Goal: Task Accomplishment & Management: Use online tool/utility

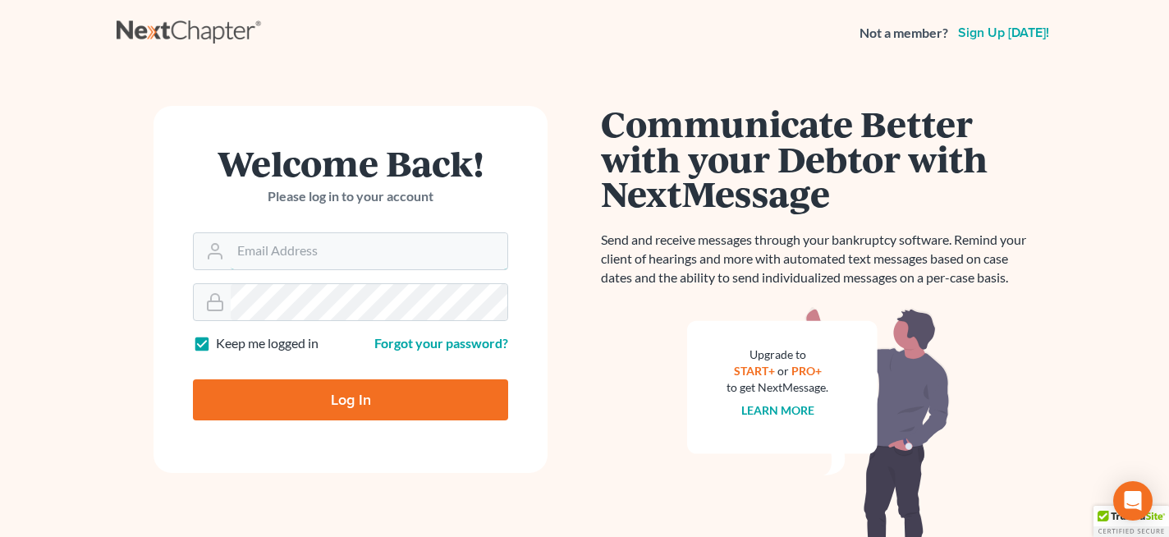
type input "[PERSON_NAME][EMAIL_ADDRESS][PERSON_NAME][DOMAIN_NAME]"
click at [327, 396] on input "Log In" at bounding box center [350, 399] width 315 height 41
type input "Thinking..."
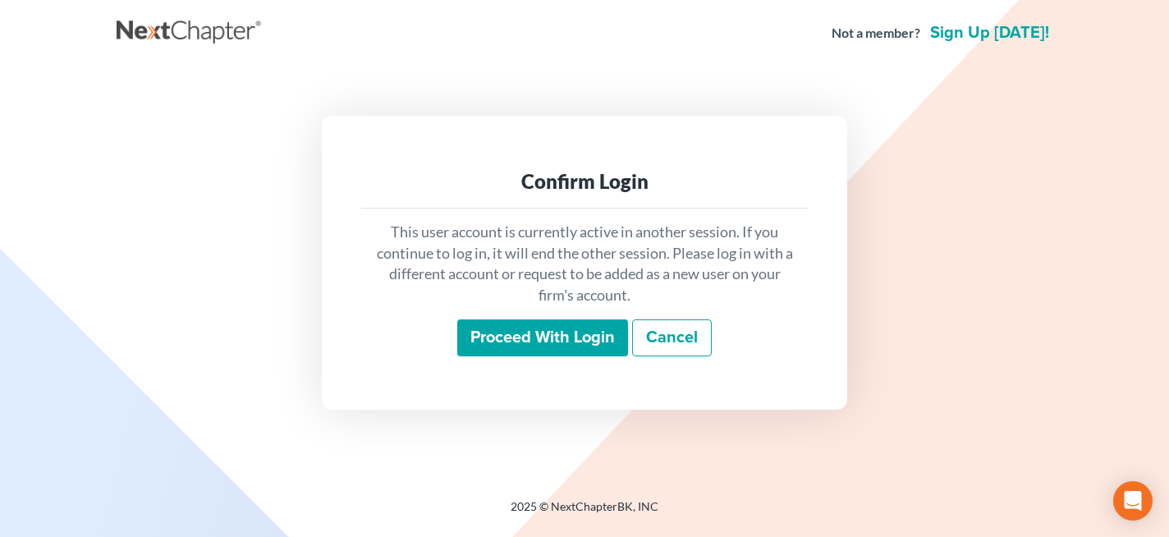
click at [531, 338] on input "Proceed with login" at bounding box center [542, 338] width 171 height 38
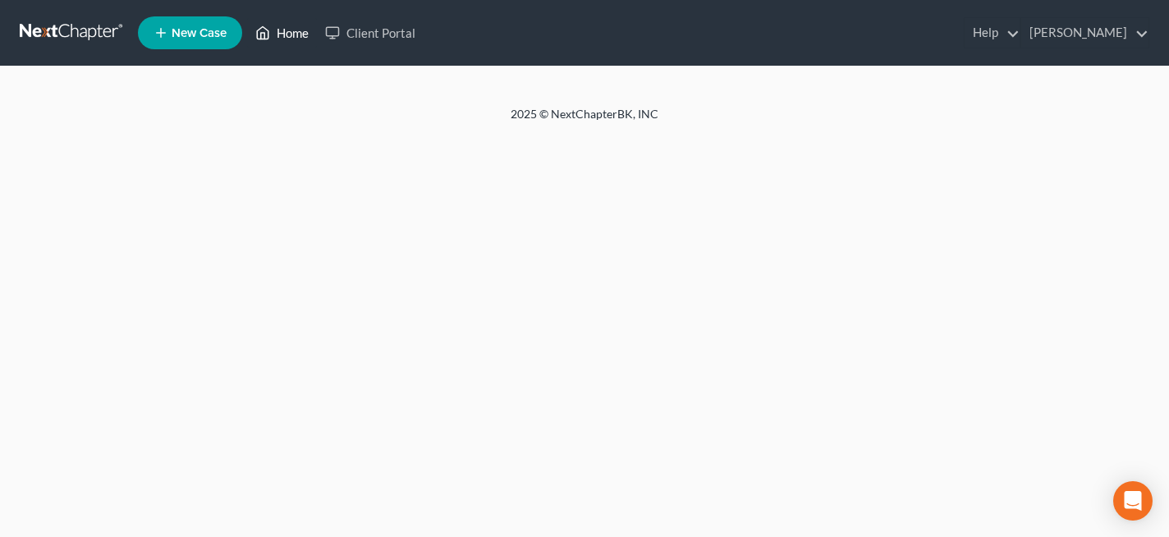
click at [289, 39] on link "Home" at bounding box center [282, 33] width 70 height 30
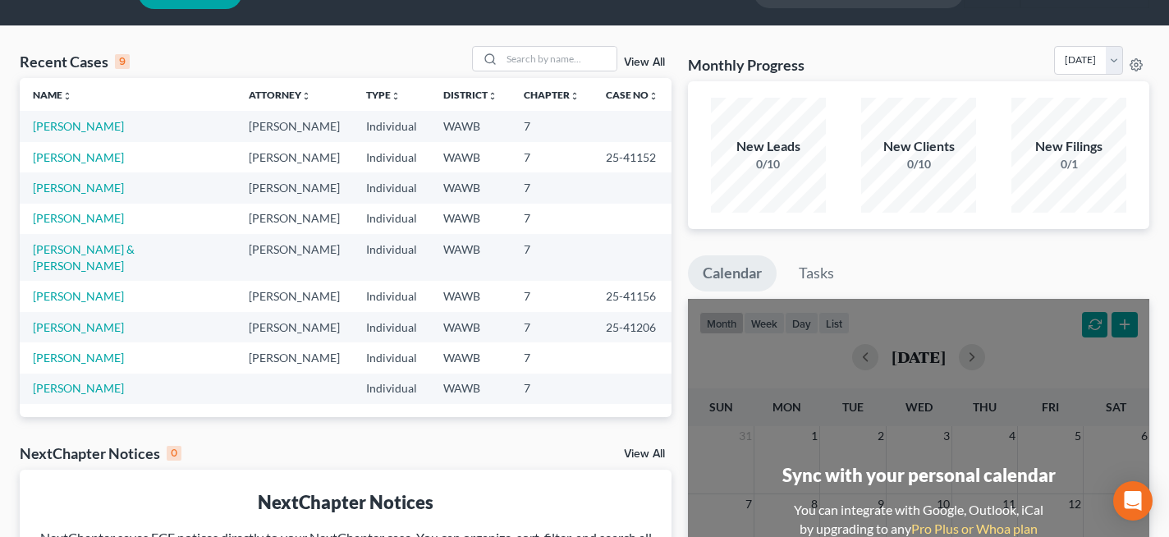
scroll to position [41, 0]
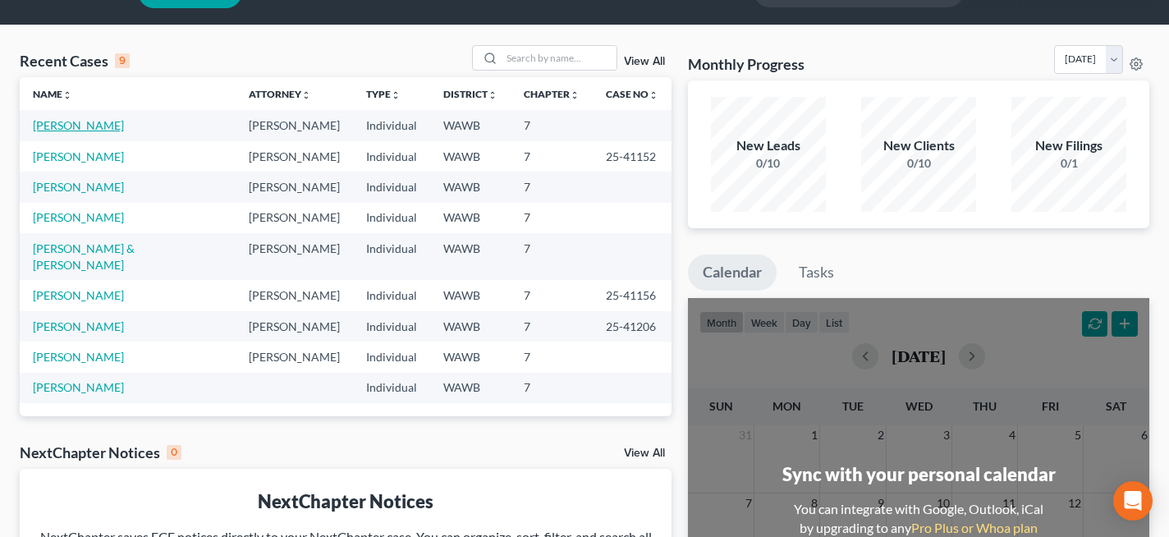
click at [92, 129] on link "French, Jayson" at bounding box center [78, 125] width 91 height 14
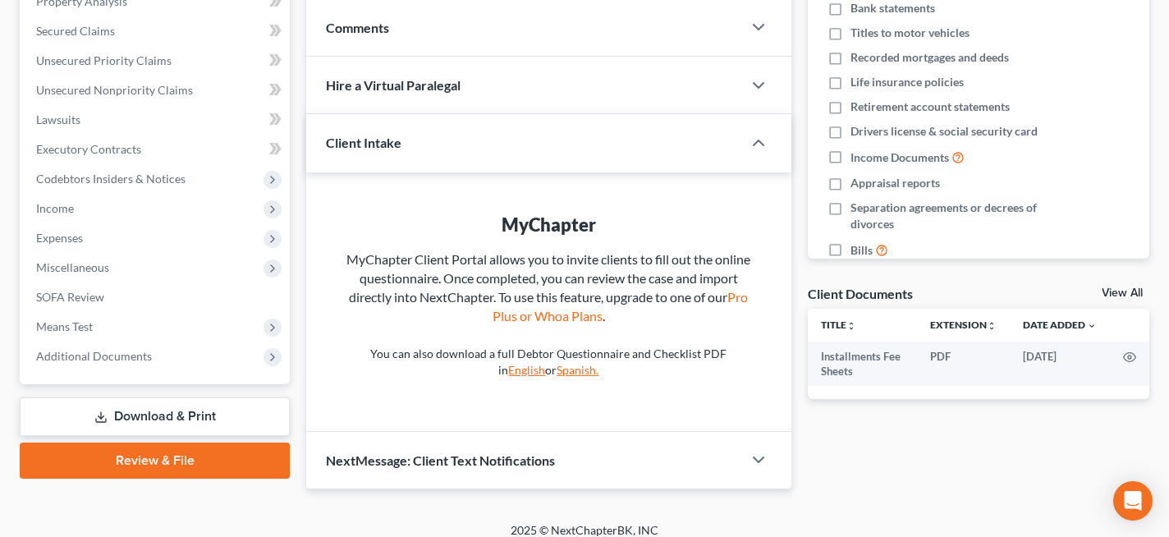
scroll to position [346, 0]
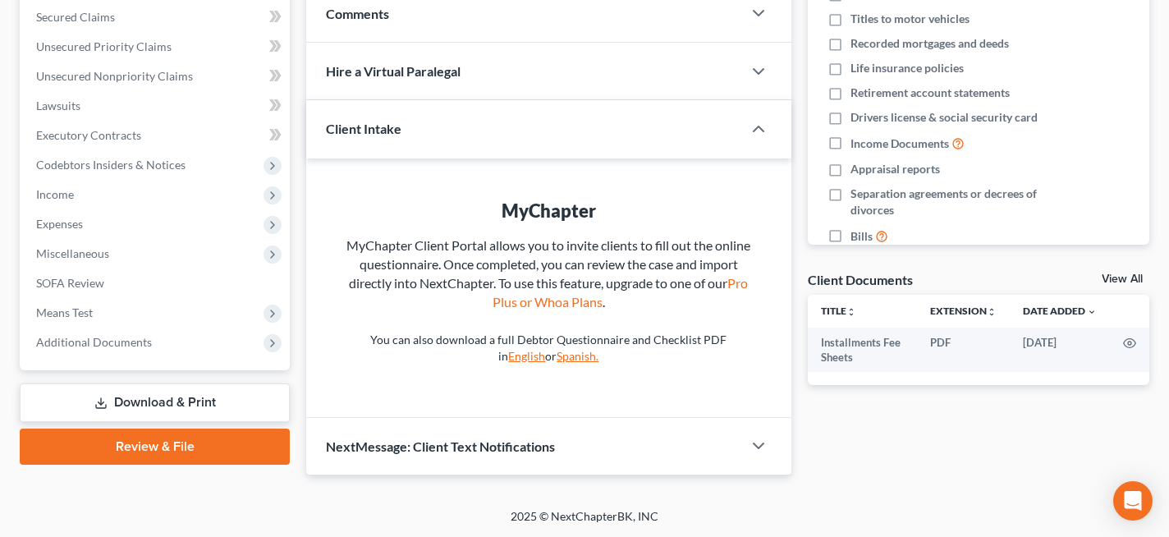
click at [198, 444] on link "Review & File" at bounding box center [155, 446] width 270 height 36
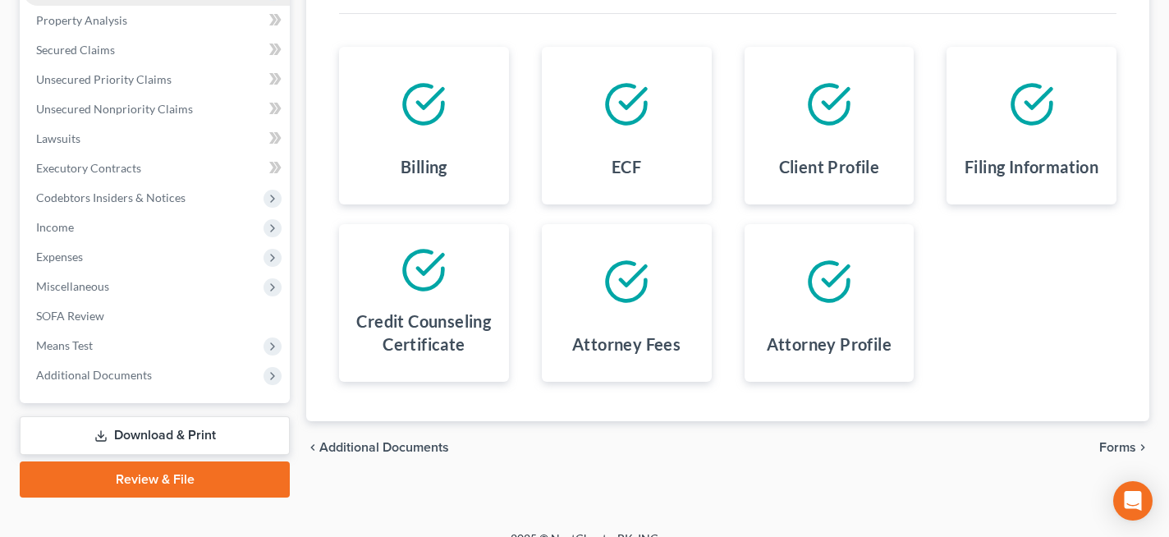
scroll to position [334, 0]
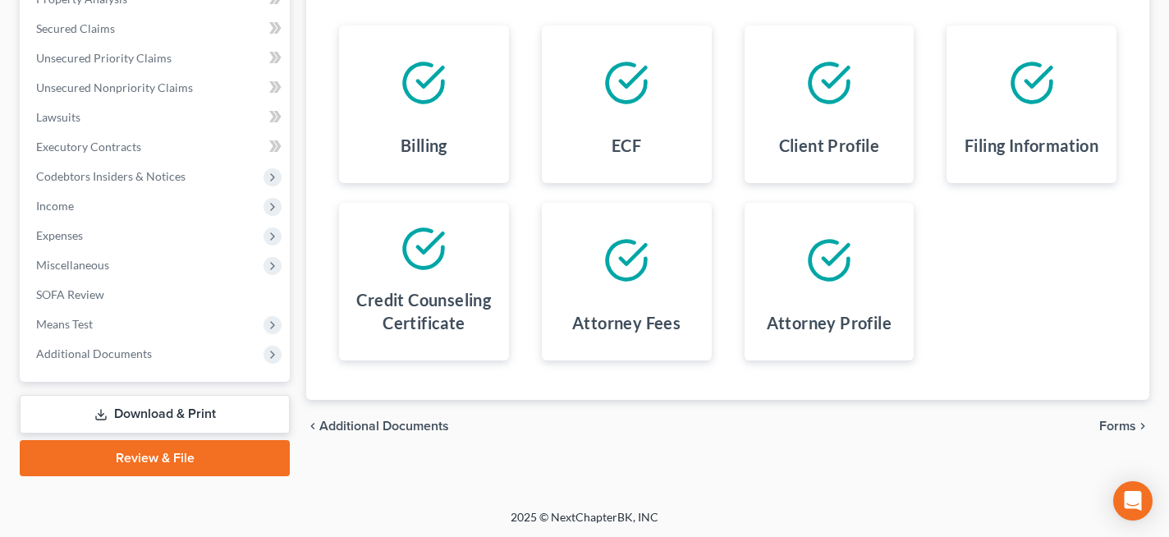
click at [202, 408] on link "Download & Print" at bounding box center [155, 414] width 270 height 39
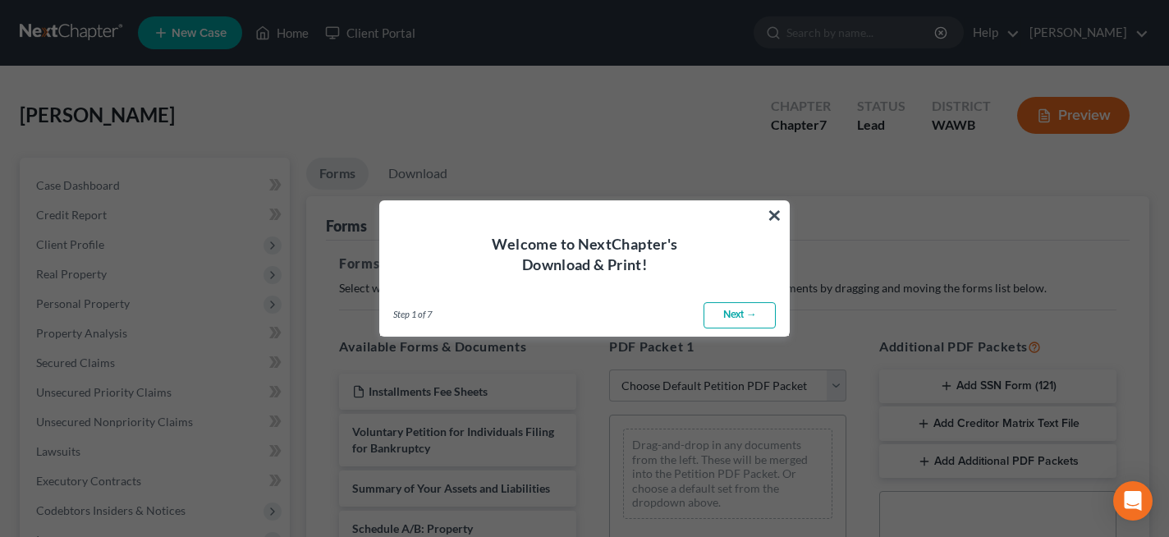
click at [726, 316] on link "Next →" at bounding box center [739, 315] width 72 height 26
select select "0"
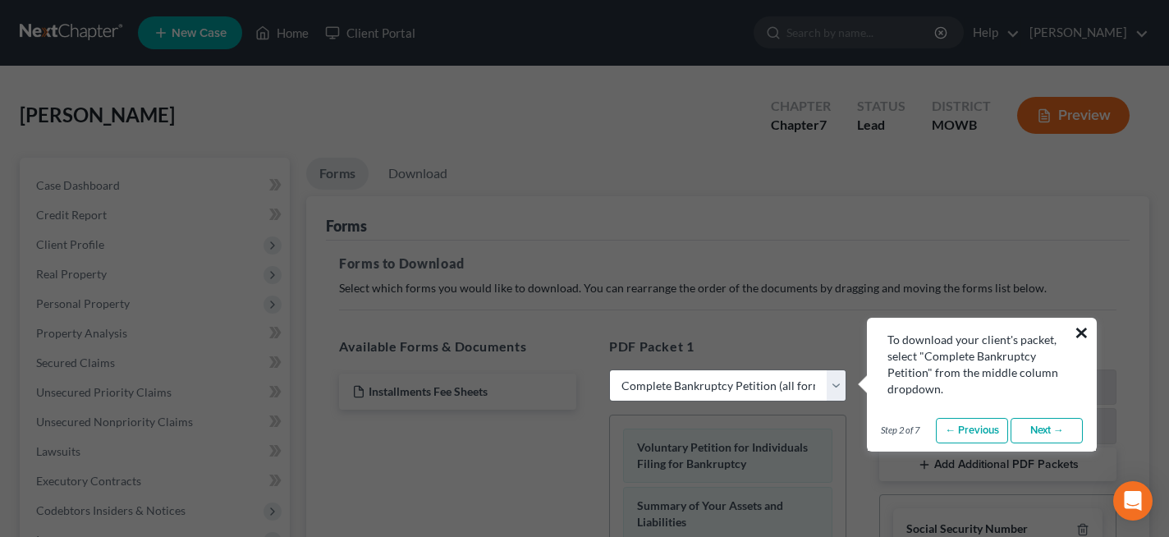
click at [1083, 330] on button "×" at bounding box center [1082, 332] width 16 height 26
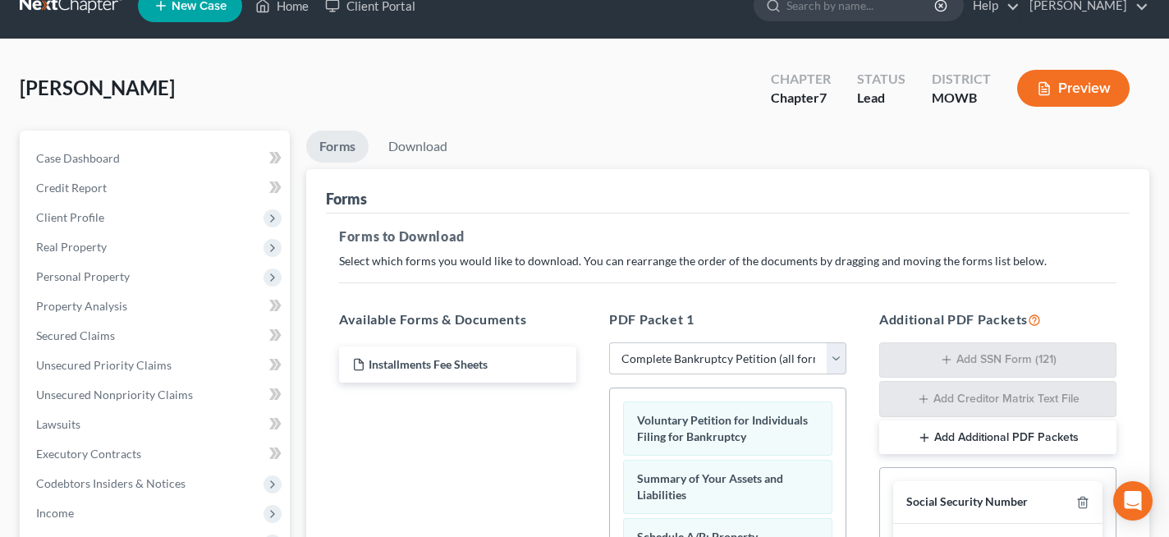
scroll to position [42, 0]
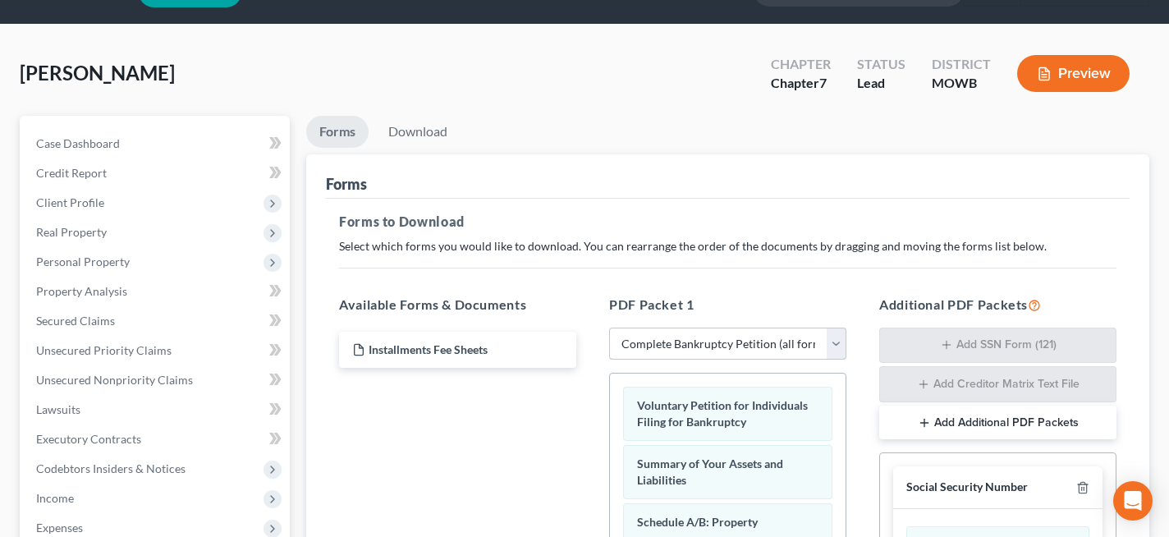
click at [775, 344] on select "Choose Default Petition PDF Packet Complete Bankruptcy Petition (all forms and …" at bounding box center [727, 344] width 237 height 33
click at [609, 328] on select "Choose Default Petition PDF Packet Complete Bankruptcy Petition (all forms and …" at bounding box center [727, 344] width 237 height 33
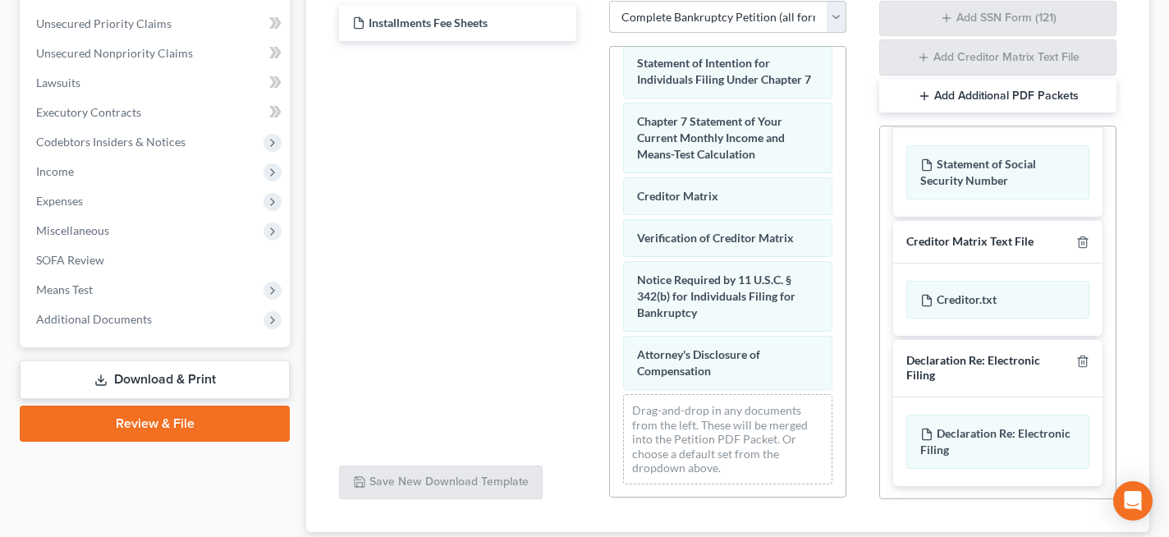
scroll to position [369, 0]
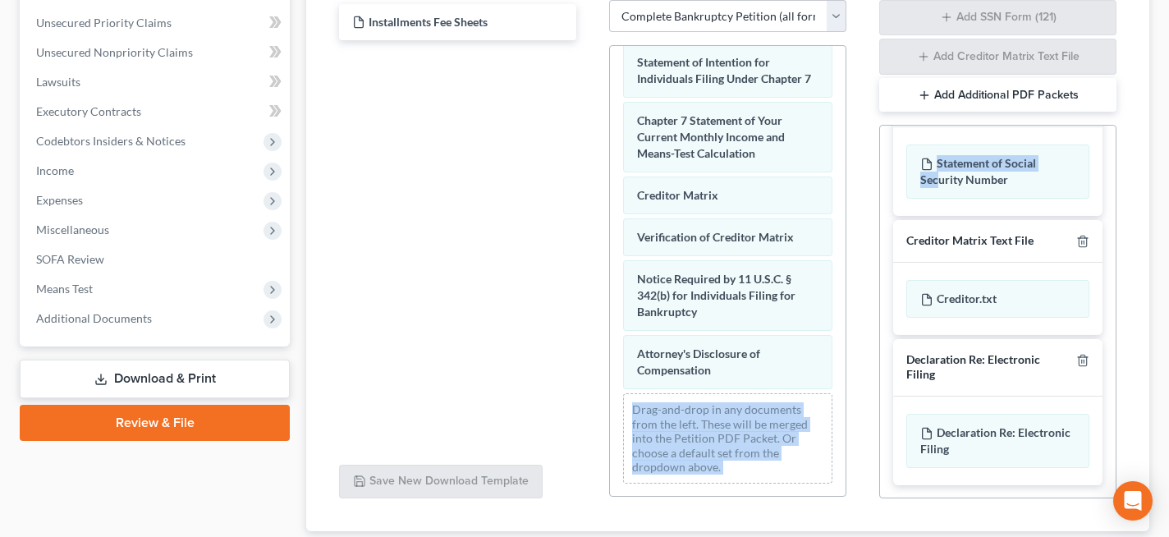
drag, startPoint x: 939, startPoint y: 175, endPoint x: 754, endPoint y: 403, distance: 293.6
click at [754, 403] on div "Available Forms & Documents Installments Fee Sheets Save New Download Template …" at bounding box center [728, 233] width 810 height 558
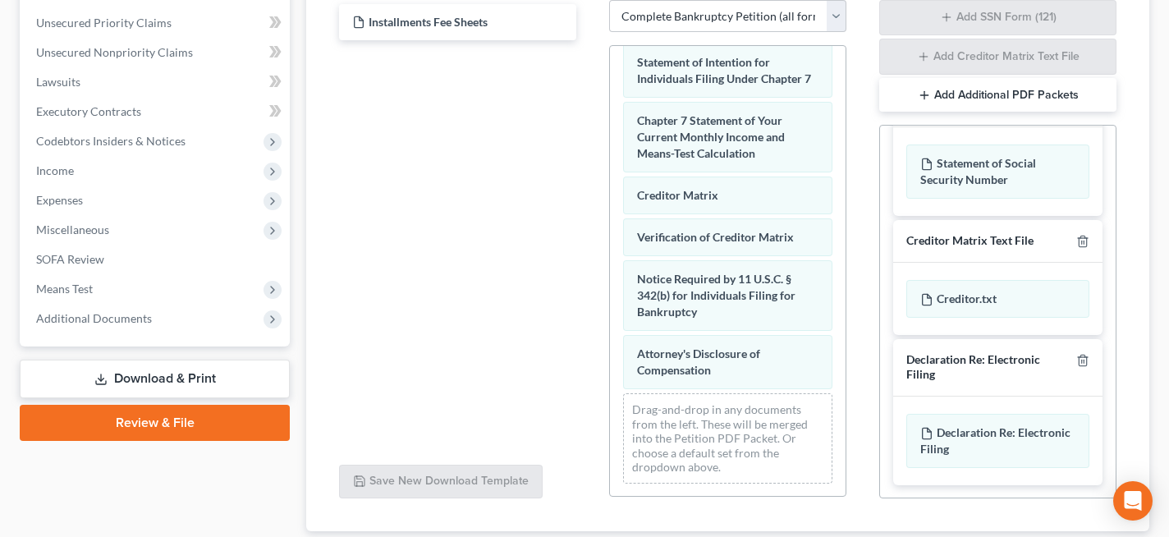
click at [915, 257] on div "Creditor Matrix Text File" at bounding box center [997, 241] width 209 height 43
click at [919, 193] on div "Statement of Social Security Number" at bounding box center [997, 171] width 183 height 54
click at [912, 199] on div "Statement of Social Security Number" at bounding box center [997, 171] width 209 height 89
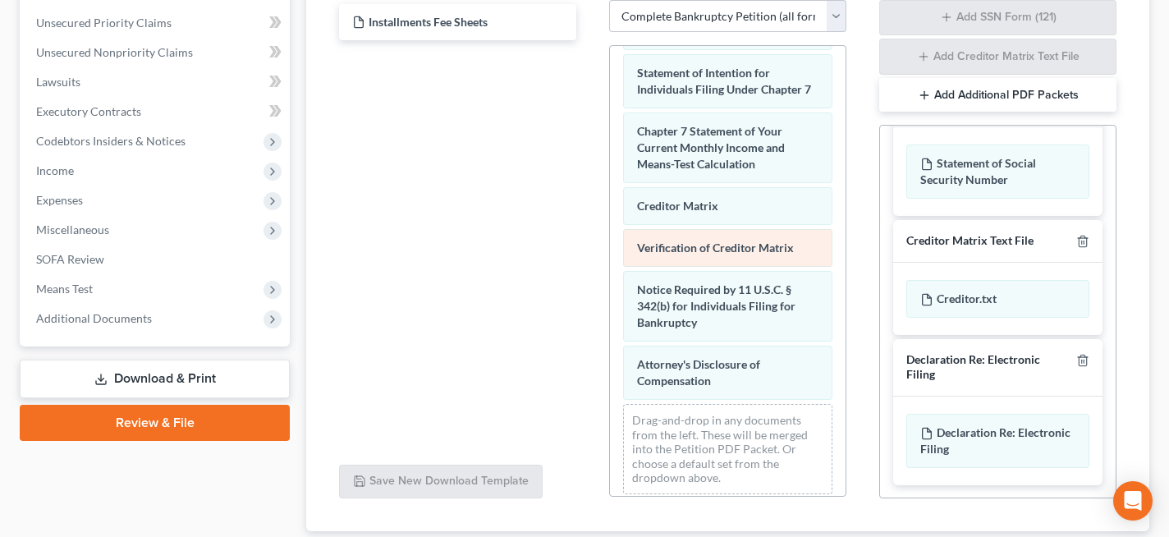
scroll to position [666, 0]
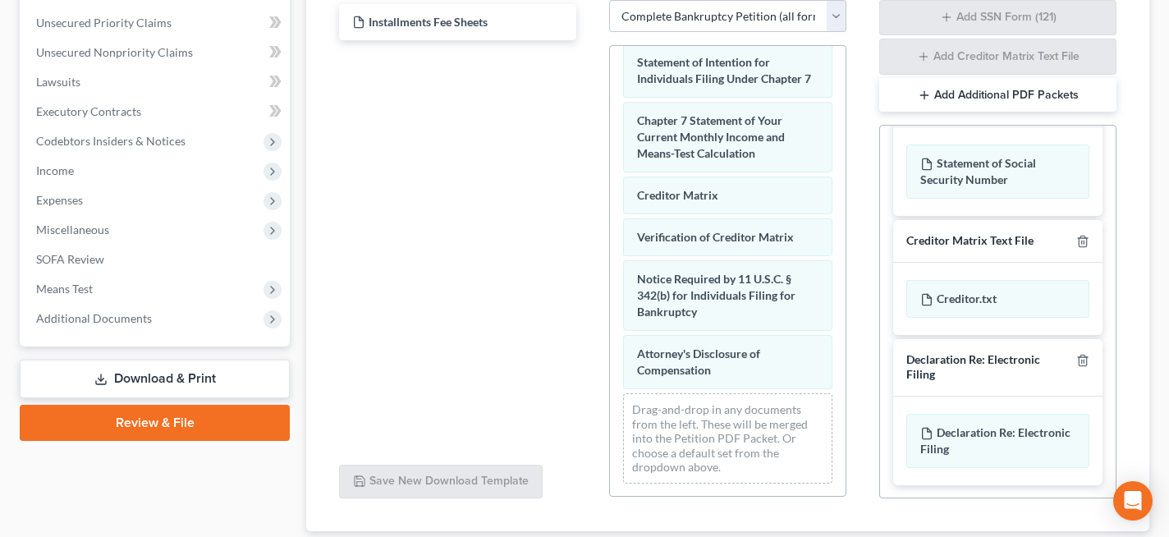
click at [181, 378] on link "Download & Print" at bounding box center [155, 379] width 270 height 39
click at [193, 372] on link "Download & Print" at bounding box center [155, 379] width 270 height 39
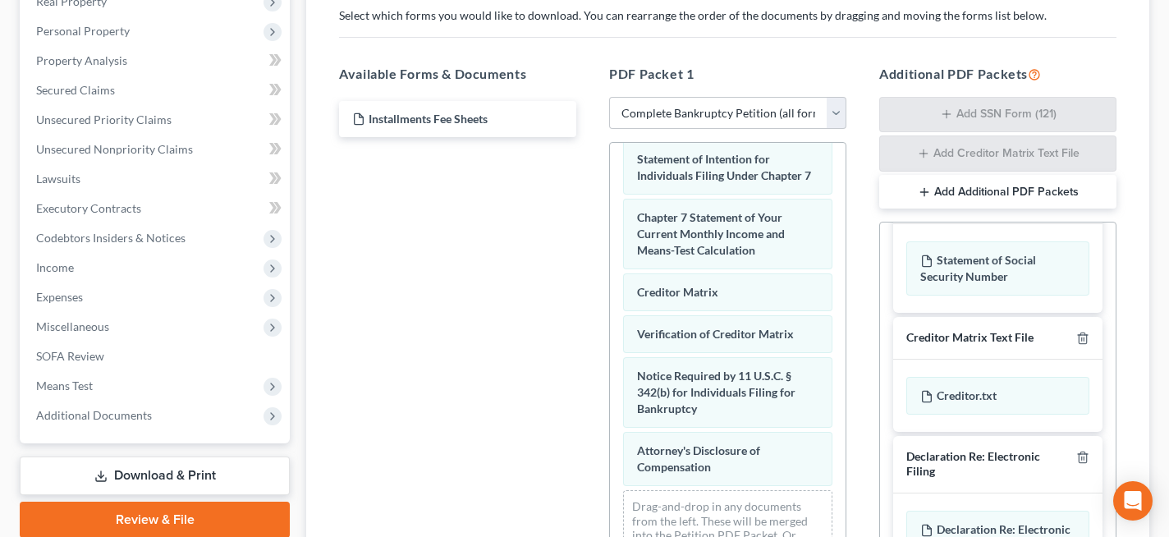
scroll to position [405, 0]
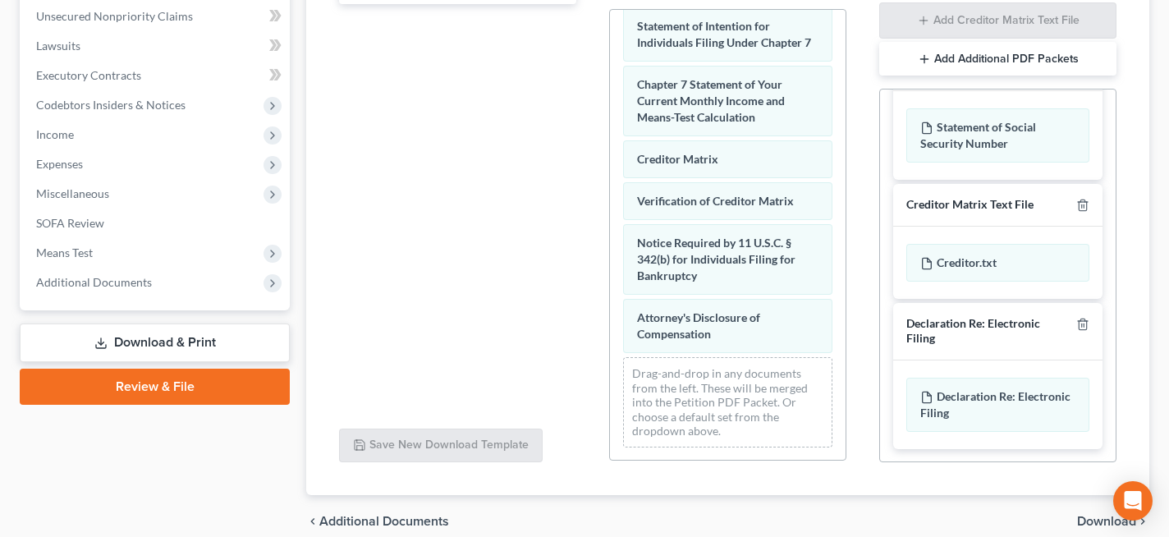
click at [181, 343] on link "Download & Print" at bounding box center [155, 342] width 270 height 39
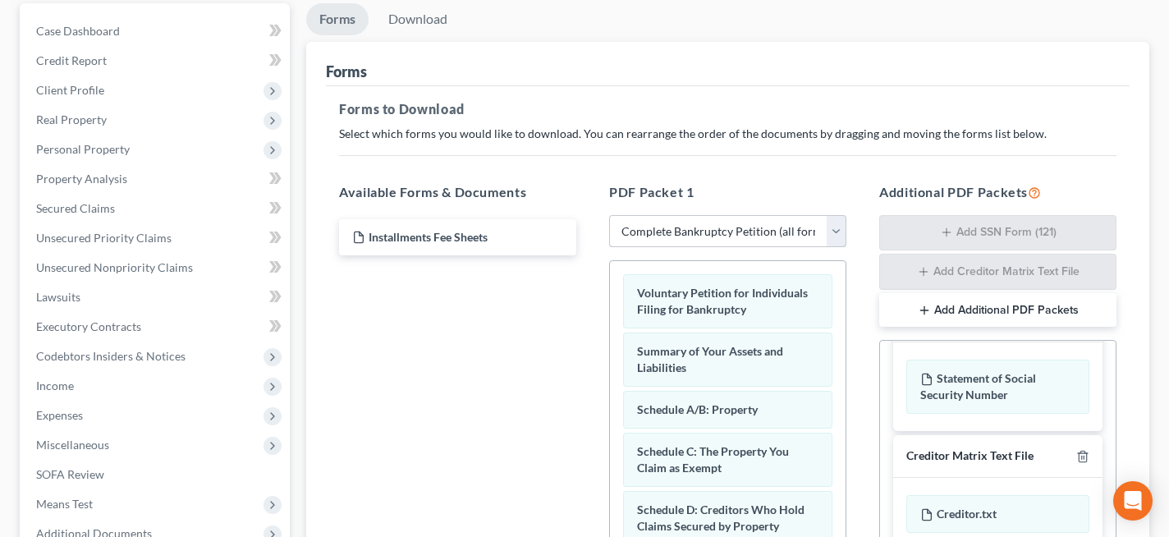
scroll to position [149, 0]
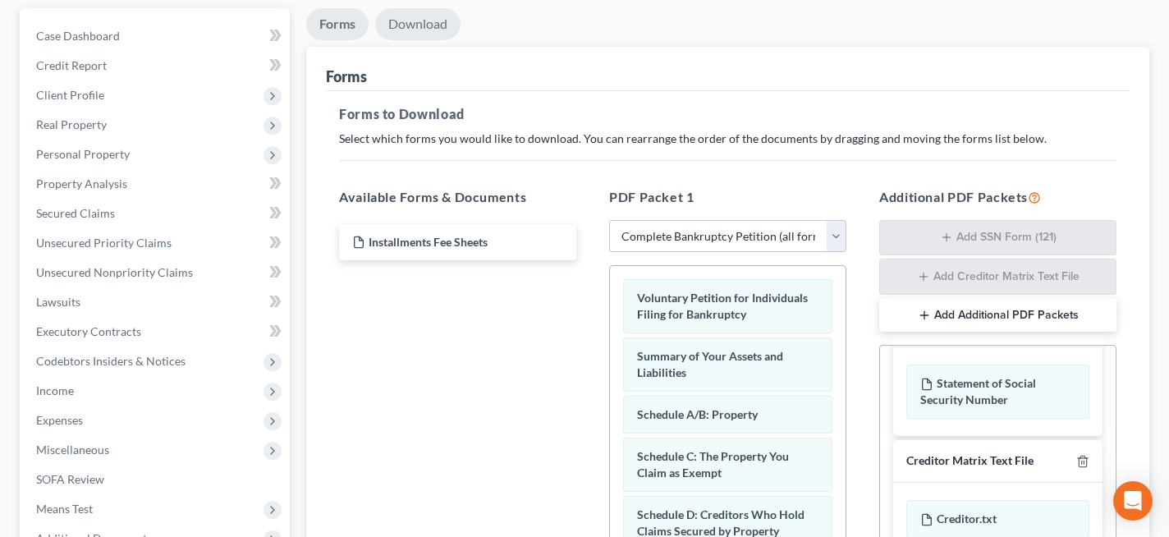
click at [424, 28] on link "Download" at bounding box center [417, 24] width 85 height 32
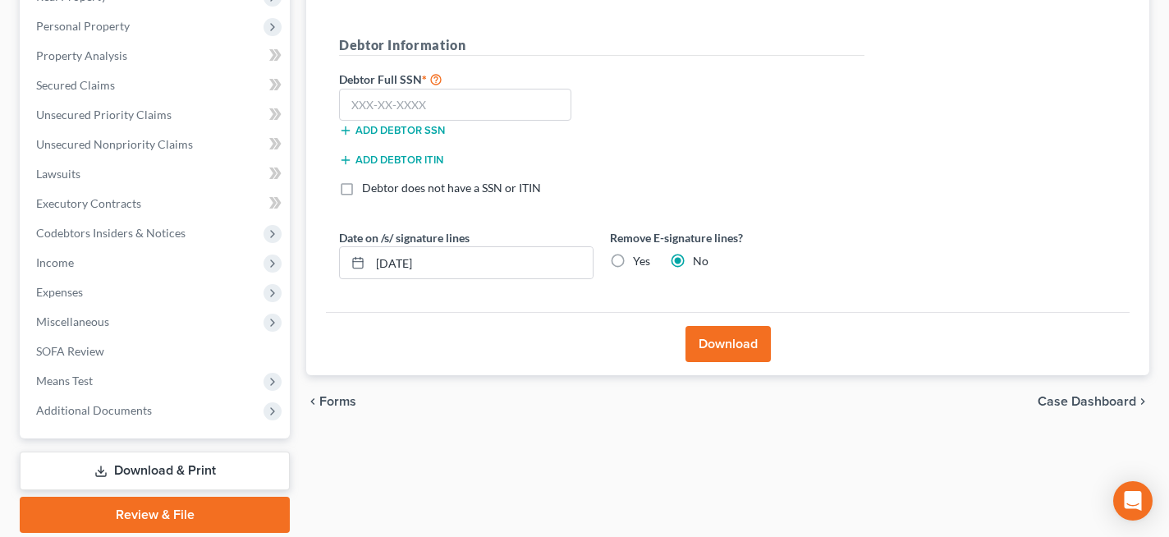
scroll to position [272, 0]
